Goal: Task Accomplishment & Management: Use online tool/utility

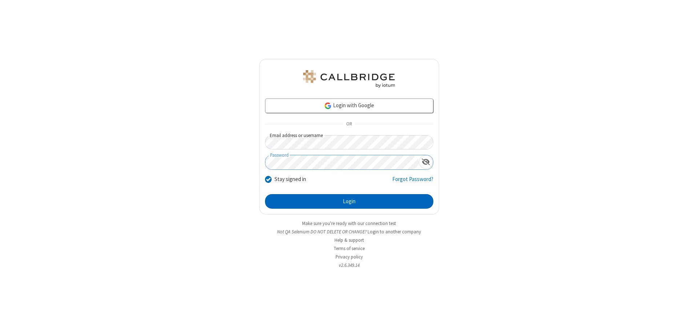
click at [349, 201] on button "Login" at bounding box center [349, 201] width 168 height 15
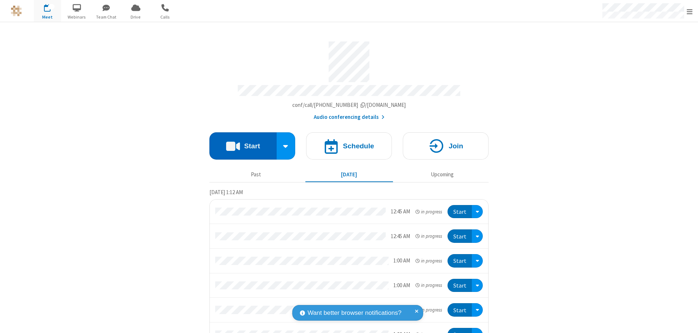
click at [240, 142] on button "Start" at bounding box center [242, 145] width 67 height 27
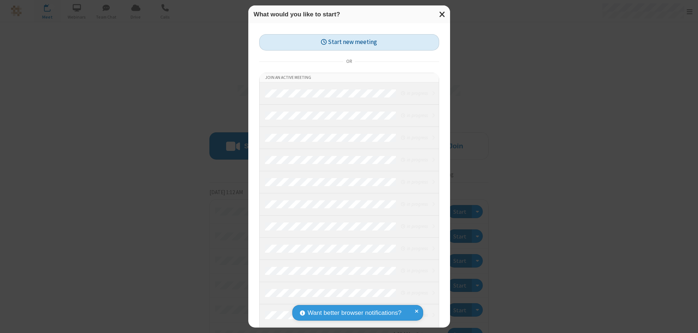
click at [349, 42] on button "Start new meeting" at bounding box center [349, 42] width 180 height 16
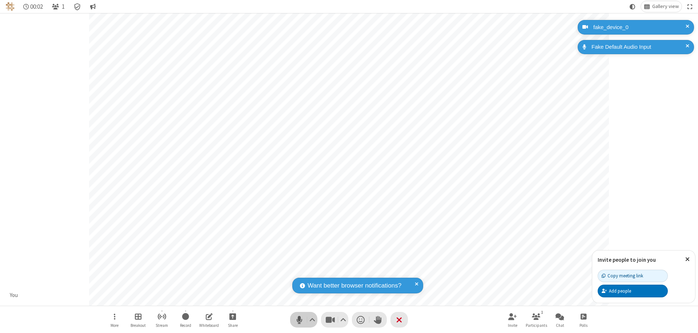
click at [299, 319] on span "Mute (⌘+Shift+A)" at bounding box center [299, 319] width 11 height 11
click at [299, 319] on span "Unmute (⌘+Shift+A)" at bounding box center [299, 319] width 11 height 11
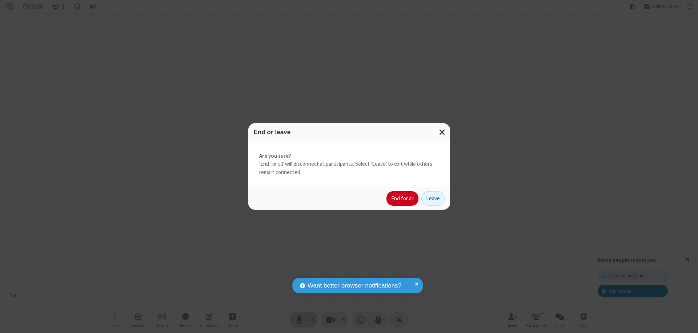
click at [403, 198] on button "End for all" at bounding box center [402, 198] width 32 height 15
